Goal: Communication & Community: Answer question/provide support

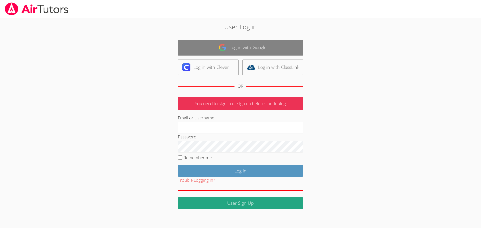
click at [233, 46] on link "Log in with Google" at bounding box center [240, 48] width 125 height 16
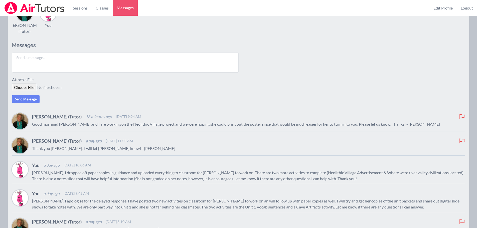
scroll to position [25, 0]
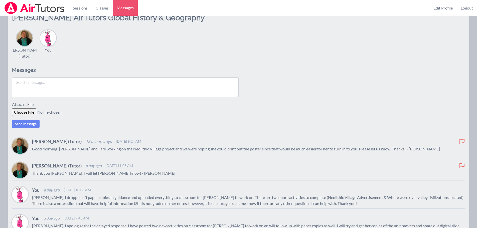
click at [75, 89] on textarea at bounding box center [125, 87] width 227 height 20
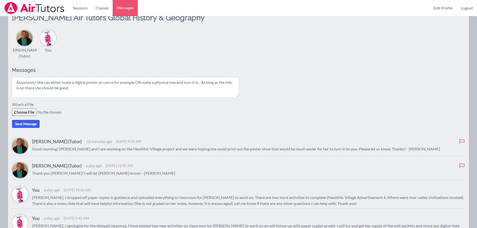
type textarea "Absolutely! She can either make a digital poster on canva for example OR make a…"
click at [30, 121] on button "Send Message" at bounding box center [26, 124] width 28 height 8
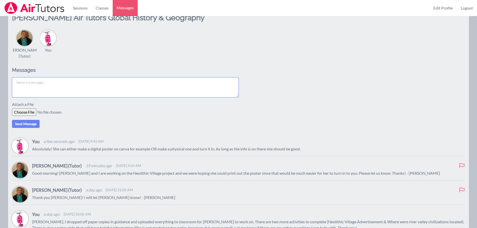
click at [99, 87] on textarea at bounding box center [125, 87] width 227 height 20
